Goal: Task Accomplishment & Management: Complete application form

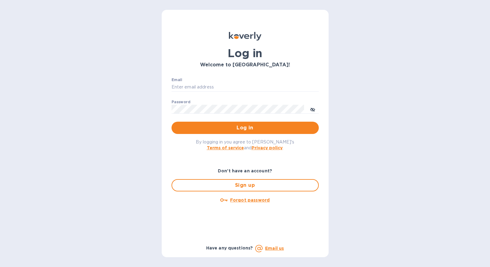
type input "[EMAIL_ADDRESS][DOMAIN_NAME]"
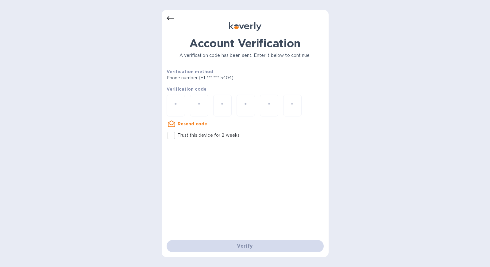
click at [178, 105] on input "number" at bounding box center [176, 105] width 8 height 11
type input "7"
type input "4"
type input "1"
type input "7"
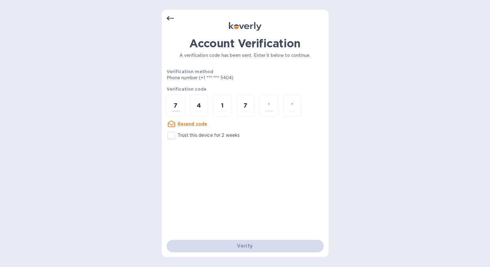
type input "7"
type input "0"
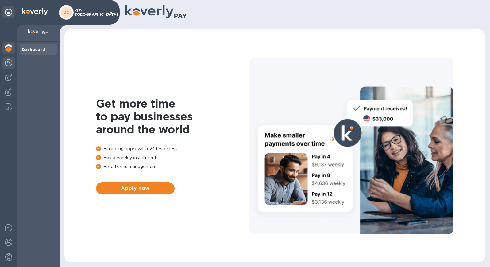
click at [11, 62] on img at bounding box center [8, 62] width 7 height 7
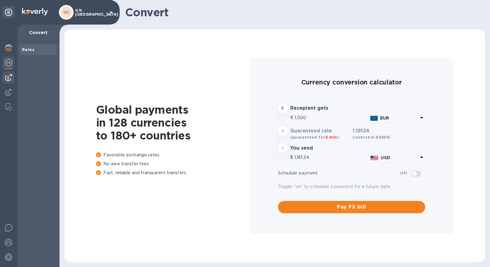
click at [11, 75] on img at bounding box center [8, 77] width 7 height 7
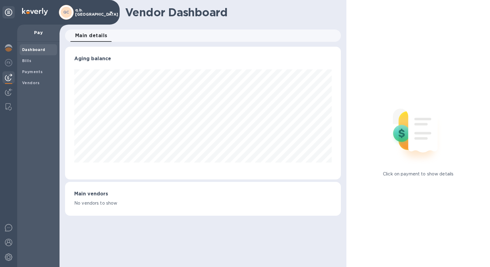
scroll to position [133, 276]
click at [34, 60] on span "Bills" at bounding box center [38, 61] width 33 height 6
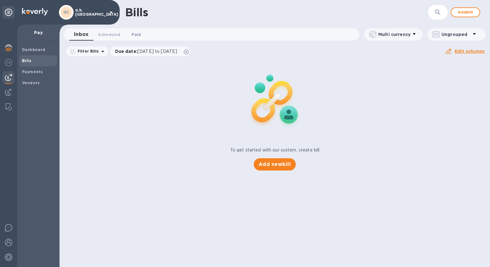
click at [132, 35] on span "Paid 0" at bounding box center [136, 34] width 9 height 6
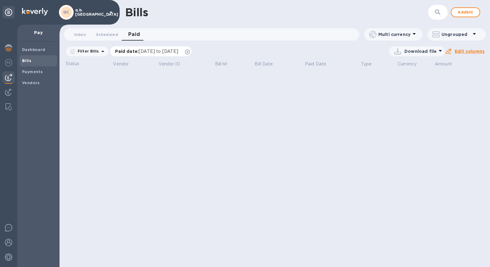
click at [176, 51] on span "[DATE] to [DATE]" at bounding box center [159, 51] width 40 height 5
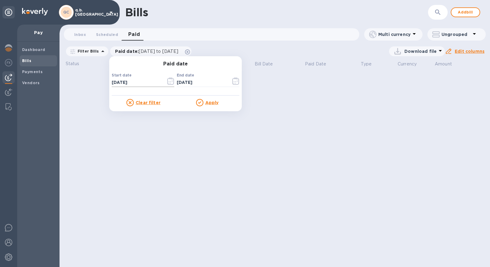
click at [167, 83] on icon "button" at bounding box center [170, 80] width 7 height 7
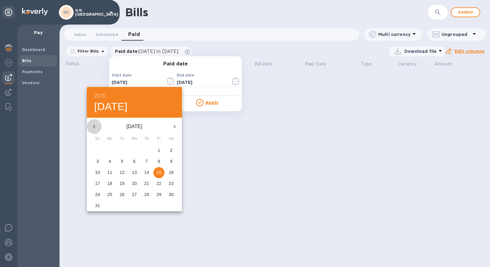
click at [96, 127] on icon "button" at bounding box center [94, 126] width 7 height 7
click at [119, 149] on span "1" at bounding box center [122, 150] width 11 height 6
type input "[DATE]"
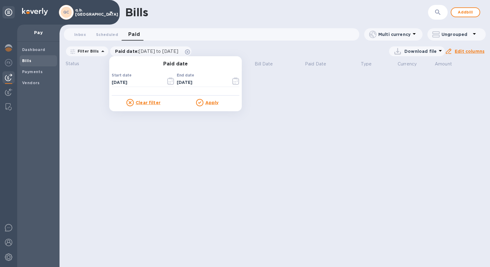
click at [212, 103] on u "Apply" at bounding box center [212, 102] width 14 height 5
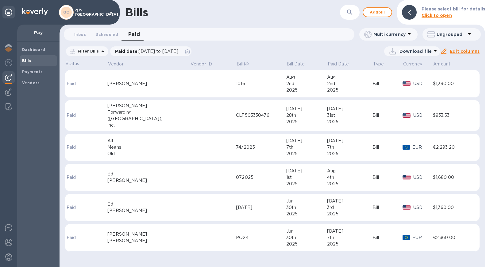
click at [236, 87] on td "1016" at bounding box center [261, 84] width 50 height 28
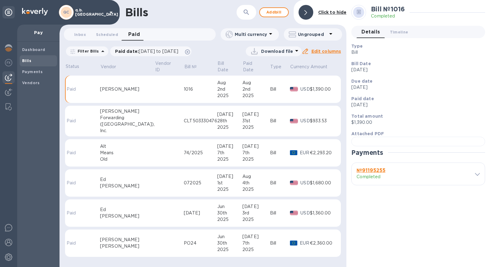
click at [218, 180] on div "1st" at bounding box center [229, 183] width 25 height 6
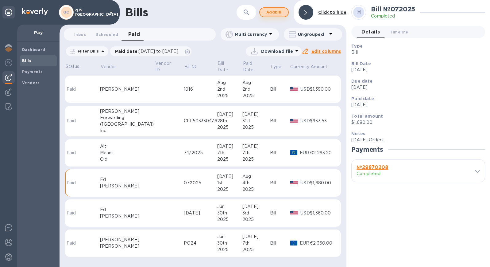
click at [273, 14] on span "Add bill" at bounding box center [274, 12] width 18 height 7
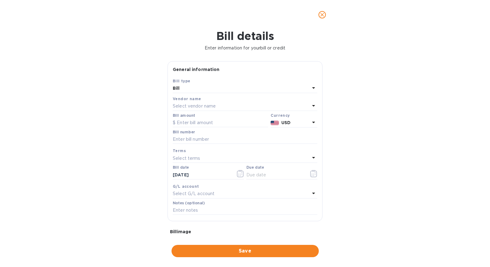
click at [223, 103] on div "Select vendor name" at bounding box center [241, 106] width 137 height 9
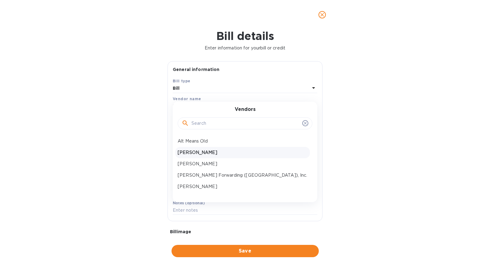
click at [211, 152] on p "[PERSON_NAME]" at bounding box center [243, 152] width 130 height 6
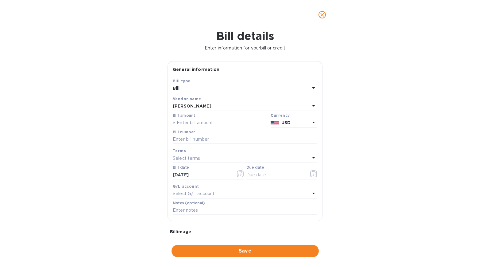
click at [211, 119] on input "text" at bounding box center [220, 122] width 95 height 9
type input "1,360"
click at [215, 141] on input "text" at bounding box center [245, 139] width 145 height 9
click at [352, 139] on div "Bill details Enter information for your bill or credit General information Save…" at bounding box center [245, 147] width 490 height 237
click at [193, 157] on p "Select terms" at bounding box center [187, 158] width 28 height 6
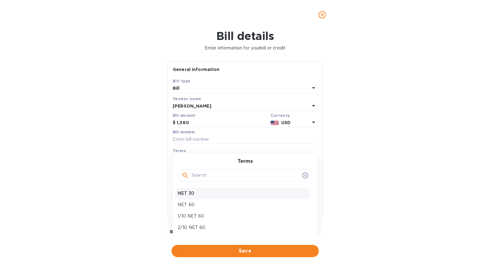
click at [208, 193] on p "NET 30" at bounding box center [243, 193] width 130 height 6
type input "[DATE]"
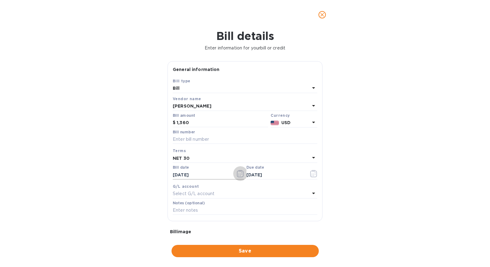
click at [238, 173] on icon "button" at bounding box center [240, 173] width 7 height 7
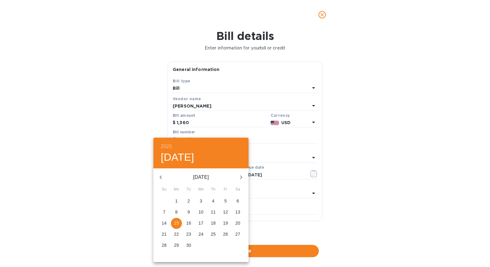
click at [436, 169] on div at bounding box center [245, 133] width 490 height 267
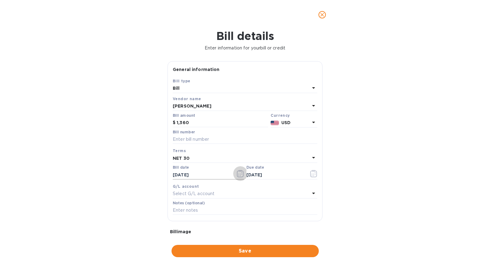
click at [237, 176] on icon "button" at bounding box center [240, 173] width 7 height 7
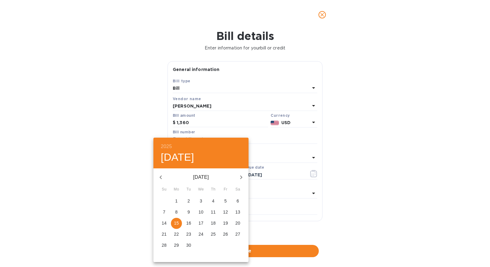
click at [157, 176] on icon "button" at bounding box center [160, 176] width 7 height 7
click at [166, 256] on p "31" at bounding box center [164, 256] width 5 height 6
type input "[DATE]"
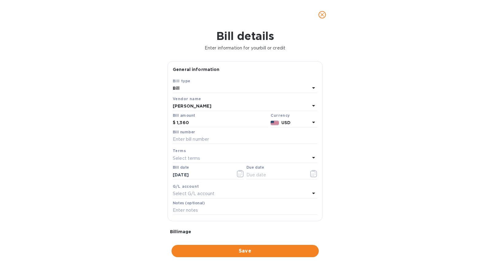
click at [197, 158] on p "Select terms" at bounding box center [187, 158] width 28 height 6
click at [375, 149] on div "Bill details Enter information for your bill or credit General information Save…" at bounding box center [245, 147] width 490 height 237
click at [241, 174] on icon "button" at bounding box center [240, 173] width 7 height 7
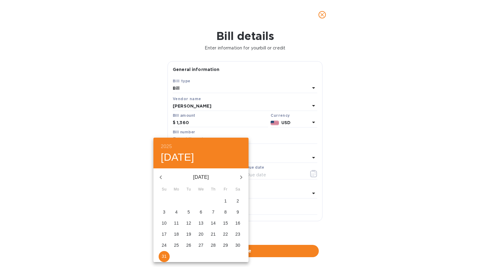
click at [238, 178] on icon "button" at bounding box center [241, 176] width 7 height 7
click at [178, 200] on span "1" at bounding box center [176, 201] width 11 height 6
type input "[DATE]"
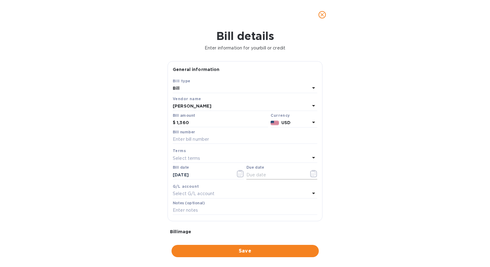
click at [313, 174] on icon "button" at bounding box center [313, 173] width 1 height 1
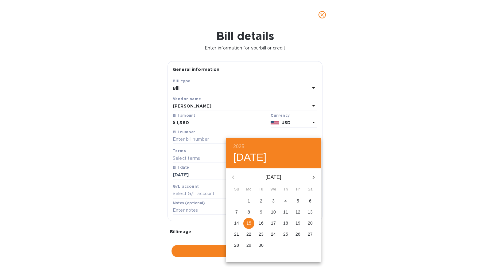
click at [250, 199] on span "1" at bounding box center [248, 201] width 11 height 6
type input "[DATE]"
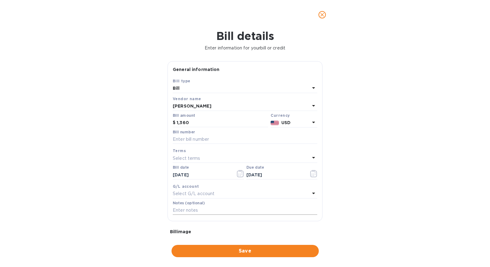
click at [280, 210] on input "text" at bounding box center [245, 210] width 145 height 9
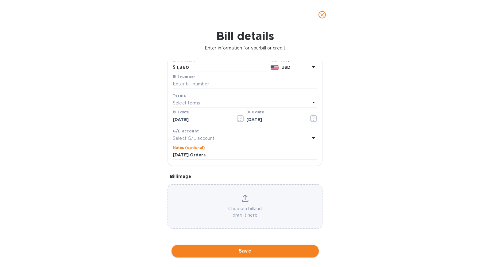
scroll to position [56, 0]
type input "[DATE] Orders"
click at [228, 250] on span "Save" at bounding box center [245, 250] width 138 height 7
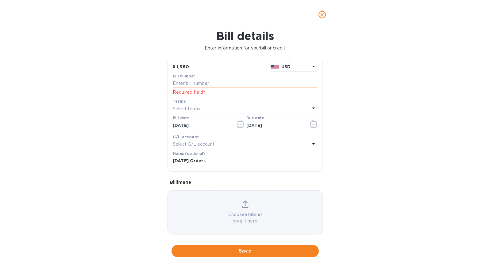
click at [197, 85] on input "text" at bounding box center [245, 83] width 145 height 9
click at [199, 84] on input "text" at bounding box center [245, 83] width 145 height 9
type input "6085-6109"
click at [420, 130] on div "Bill details Enter information for your bill or credit General information Save…" at bounding box center [245, 147] width 490 height 237
click at [274, 250] on span "Save" at bounding box center [245, 250] width 138 height 7
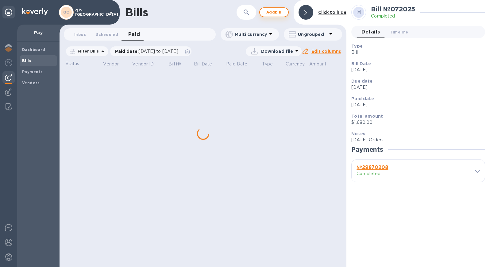
click at [281, 12] on span "Add bill" at bounding box center [274, 12] width 18 height 7
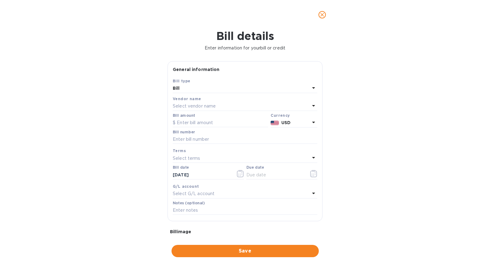
click at [213, 106] on p "Select vendor name" at bounding box center [194, 106] width 43 height 6
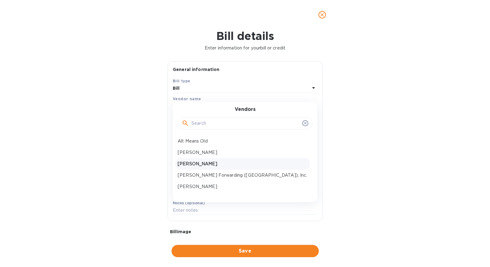
click at [205, 165] on p "[PERSON_NAME]" at bounding box center [243, 164] width 130 height 6
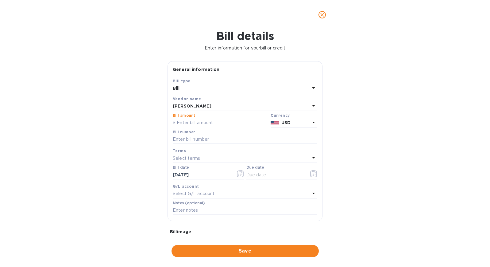
click at [206, 122] on input "text" at bounding box center [220, 122] width 95 height 9
type input "1,390"
click at [211, 139] on input "text" at bounding box center [245, 139] width 145 height 9
click at [389, 129] on div "Bill details Enter information for your bill or credit General information Save…" at bounding box center [245, 147] width 490 height 237
click at [212, 137] on input "text" at bounding box center [245, 139] width 145 height 9
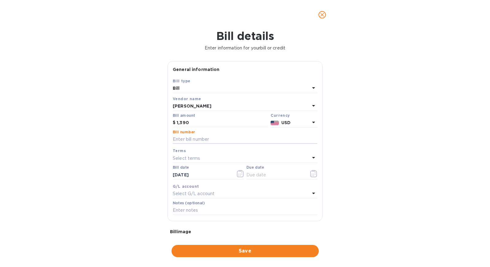
click at [394, 116] on div "Bill details Enter information for your bill or credit General information Save…" at bounding box center [245, 147] width 490 height 237
click at [238, 173] on icon "button" at bounding box center [240, 173] width 7 height 7
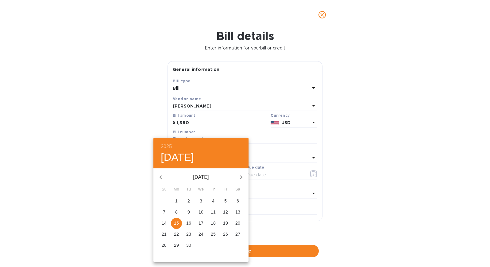
click at [178, 199] on span "1" at bounding box center [176, 201] width 11 height 6
type input "[DATE]"
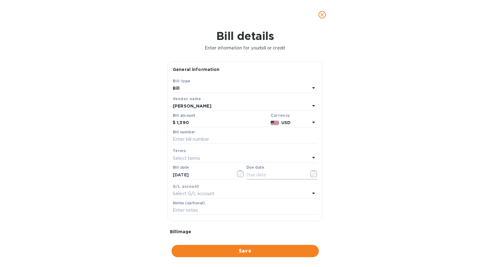
click at [312, 172] on icon "button" at bounding box center [313, 173] width 7 height 7
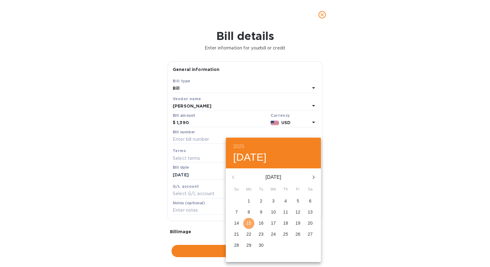
click at [250, 223] on p "15" at bounding box center [248, 223] width 5 height 6
type input "[DATE]"
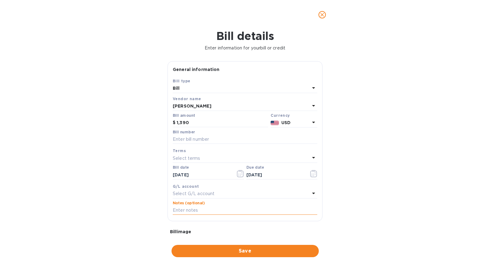
click at [250, 211] on input "text" at bounding box center [245, 210] width 145 height 9
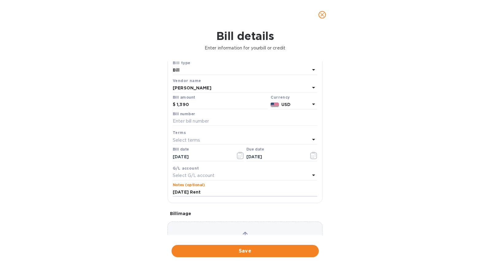
scroll to position [27, 0]
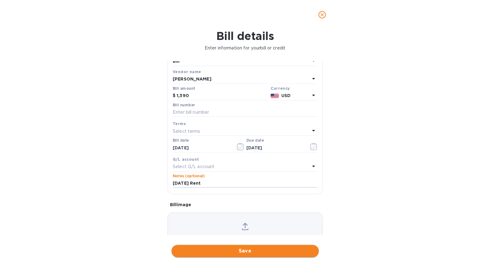
type input "[DATE] Rent"
click at [244, 249] on span "Save" at bounding box center [245, 250] width 138 height 7
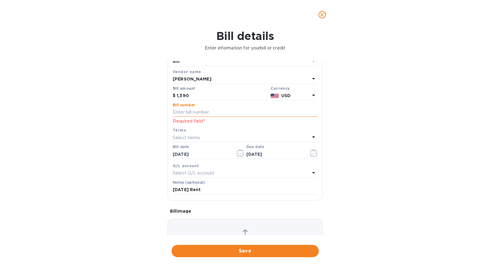
click at [215, 115] on input "text" at bounding box center [245, 112] width 145 height 9
click at [199, 112] on input "text" at bounding box center [245, 112] width 145 height 9
type input "1017"
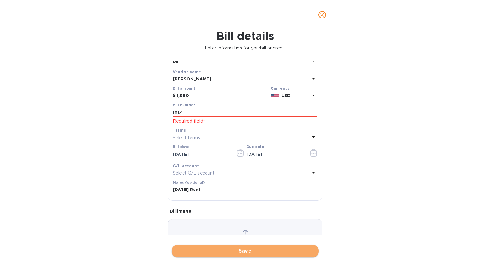
click at [253, 251] on span "Save" at bounding box center [245, 250] width 138 height 7
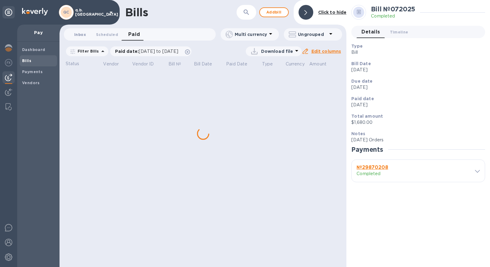
click at [82, 32] on span "Inbox 0" at bounding box center [80, 34] width 12 height 6
